Goal: Find specific page/section: Find specific page/section

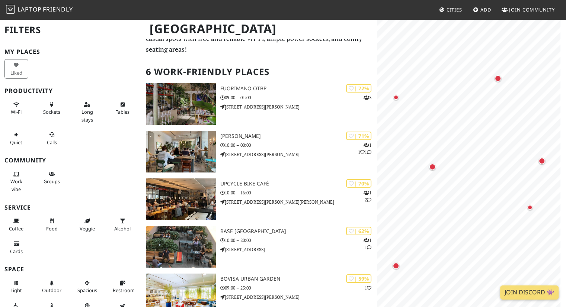
scroll to position [32, 0]
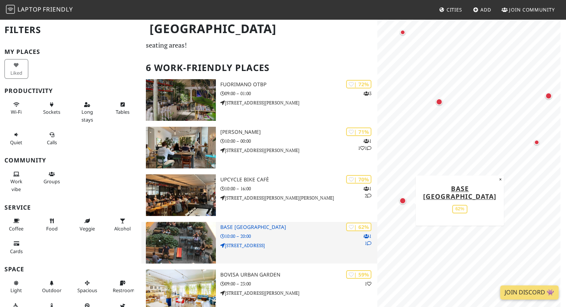
click at [229, 224] on h3 "BASE [GEOGRAPHIC_DATA]" at bounding box center [298, 227] width 157 height 6
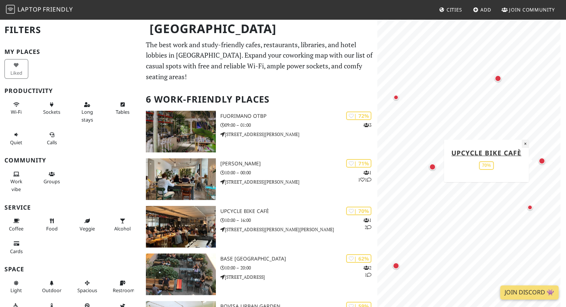
click at [524, 144] on button "×" at bounding box center [525, 144] width 7 height 8
